Goal: Task Accomplishment & Management: Manage account settings

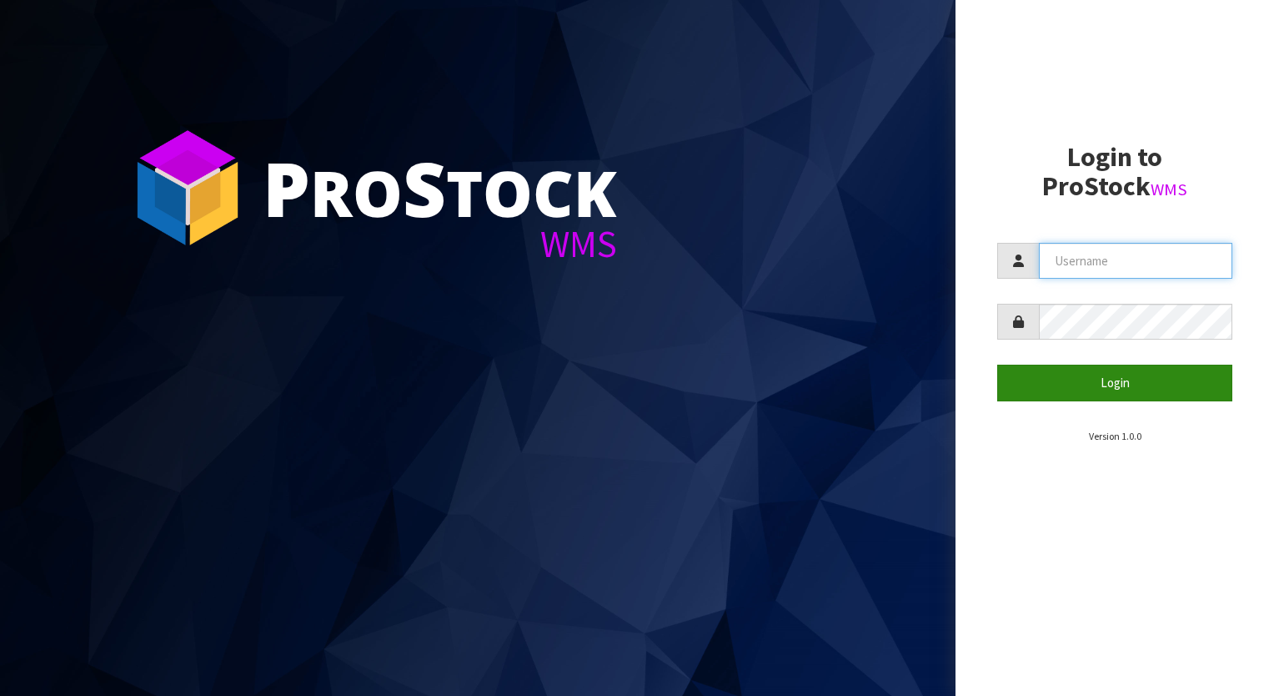
type input "aquacooler"
click at [1086, 377] on button "Login" at bounding box center [1114, 382] width 235 height 36
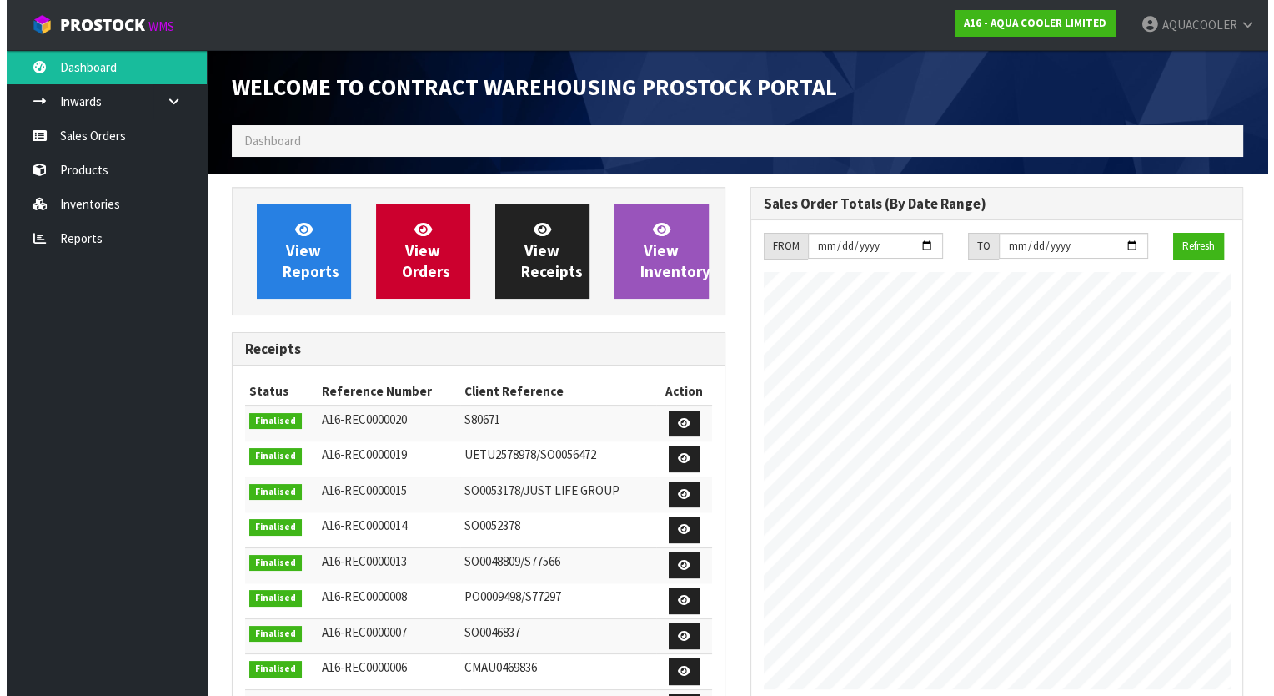
scroll to position [1154, 518]
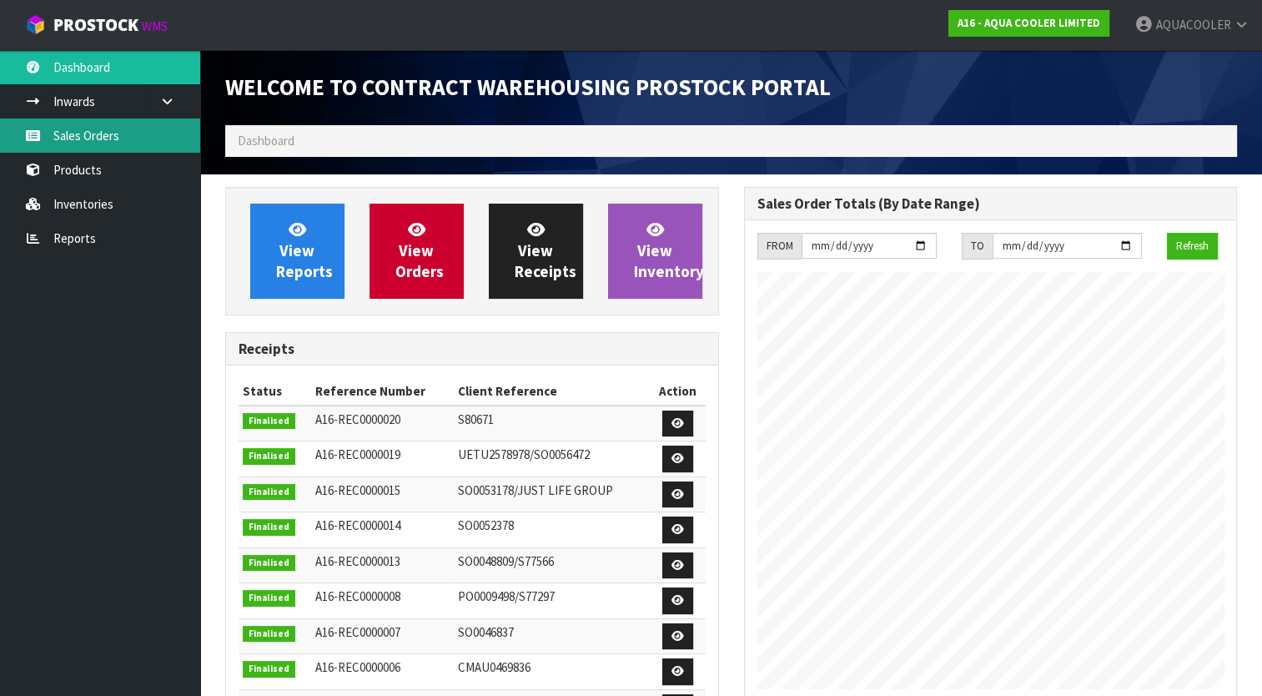
click at [107, 138] on link "Sales Orders" at bounding box center [100, 135] width 200 height 34
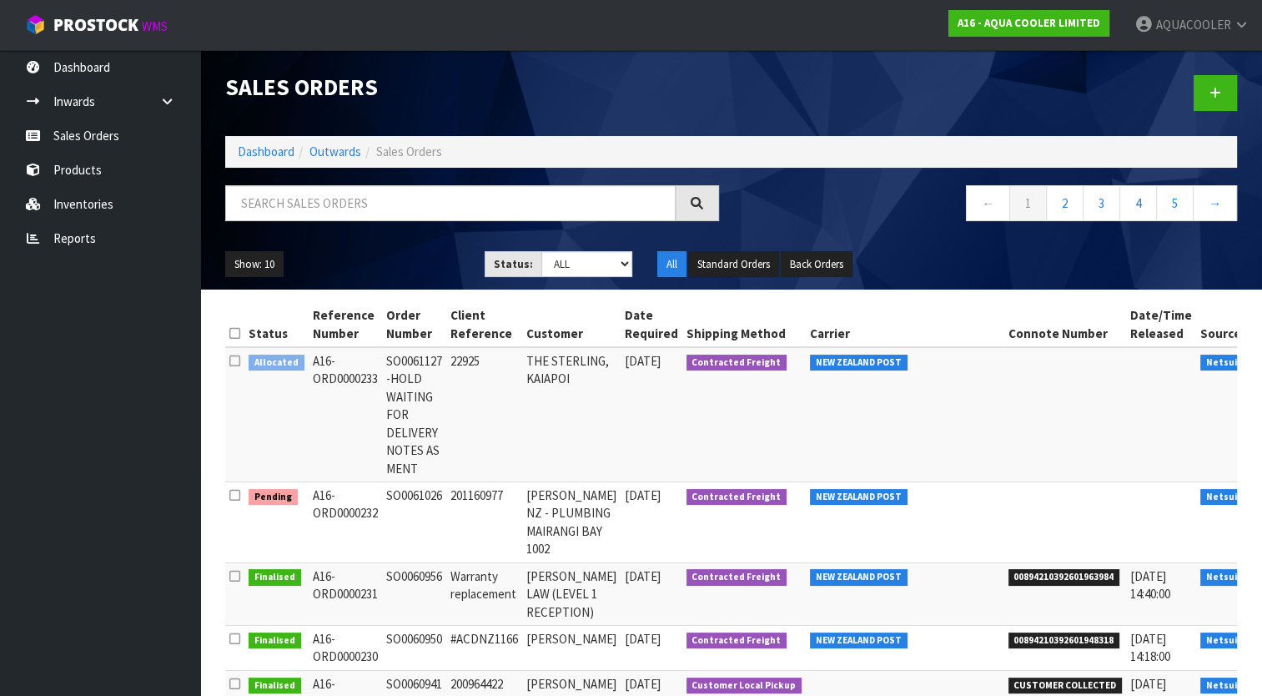
click at [1273, 359] on icon at bounding box center [1280, 364] width 13 height 11
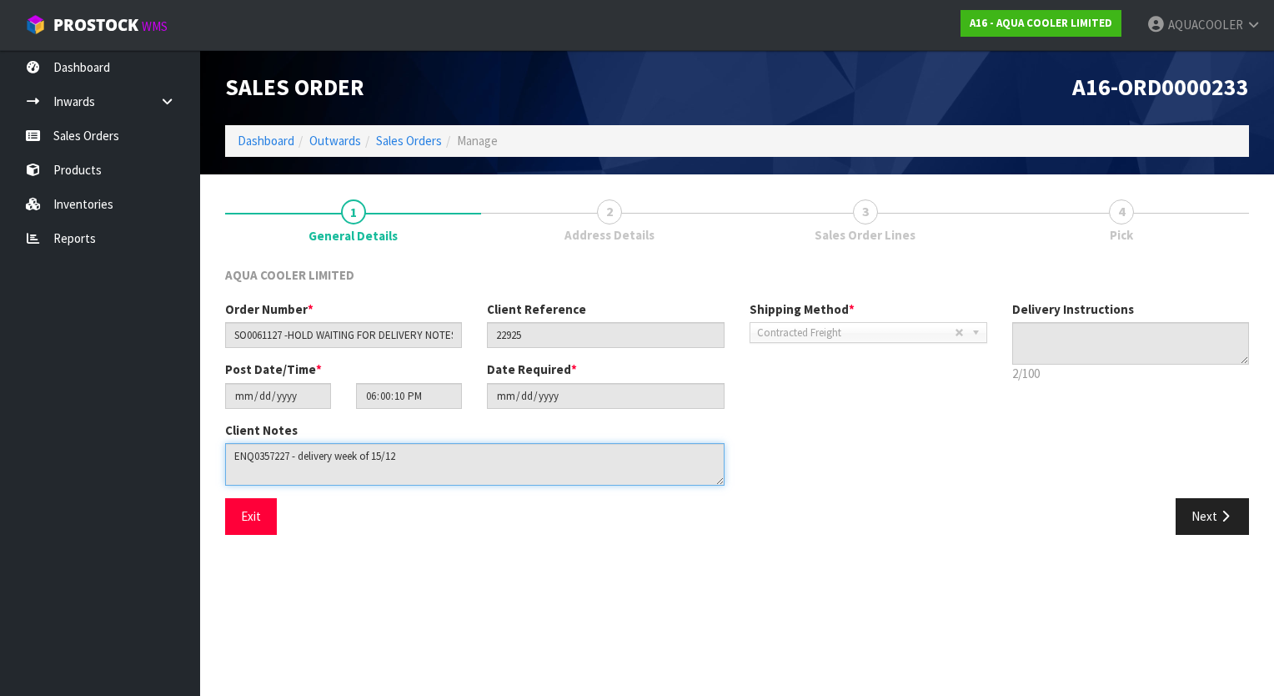
drag, startPoint x: 292, startPoint y: 455, endPoint x: 232, endPoint y: 455, distance: 60.0
click at [232, 455] on textarea at bounding box center [475, 464] width 500 height 43
